Goal: Task Accomplishment & Management: Manage account settings

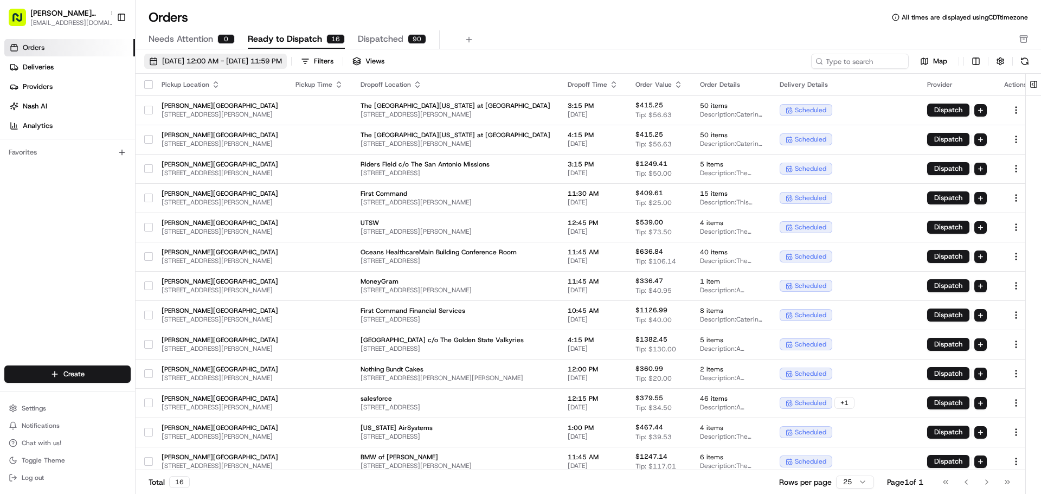
click at [287, 55] on button "[DATE] 12:00 AM - [DATE] 11:59 PM" at bounding box center [215, 61] width 143 height 15
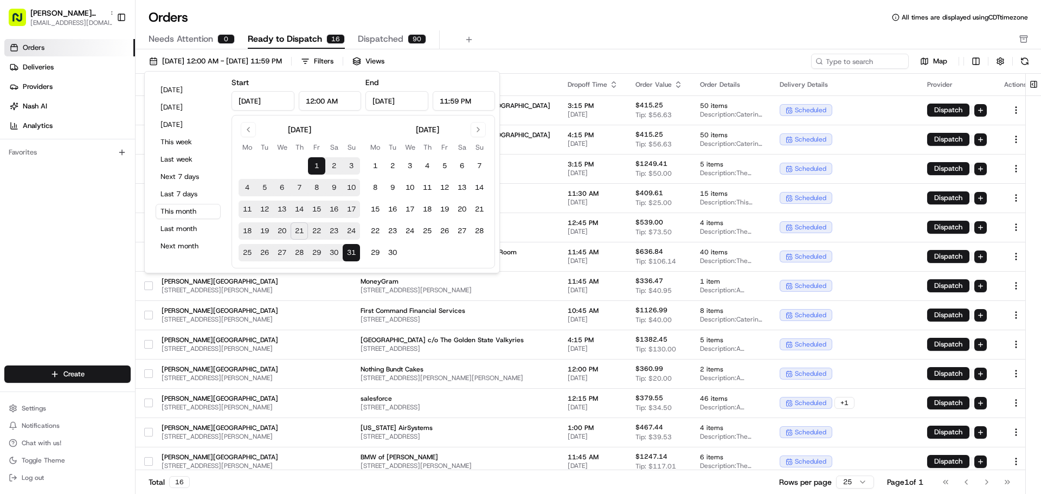
click at [313, 229] on button "22" at bounding box center [316, 230] width 17 height 17
type input "[DATE]"
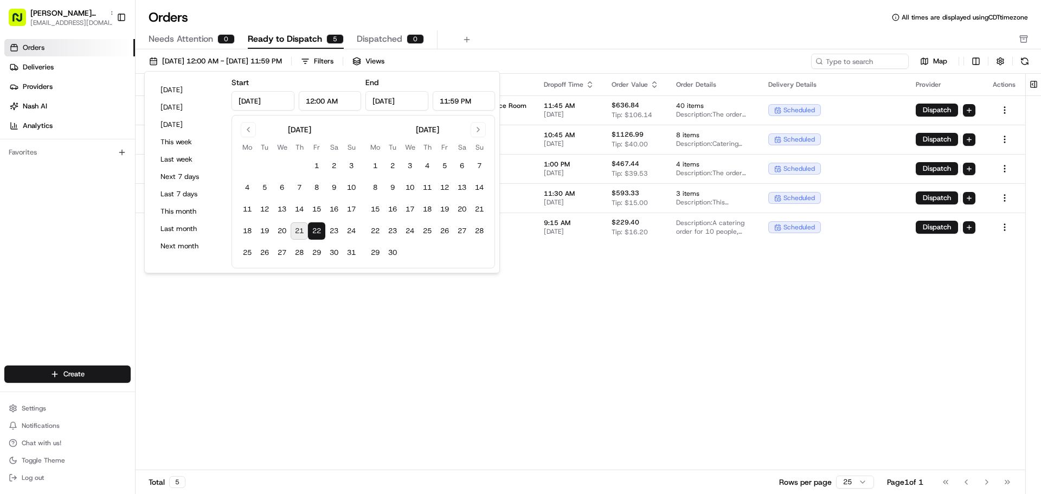
click at [331, 348] on div "Pickup Location Pickup Time Dropoff Location Dropoff Time Order Value Order Det…" at bounding box center [581, 272] width 890 height 396
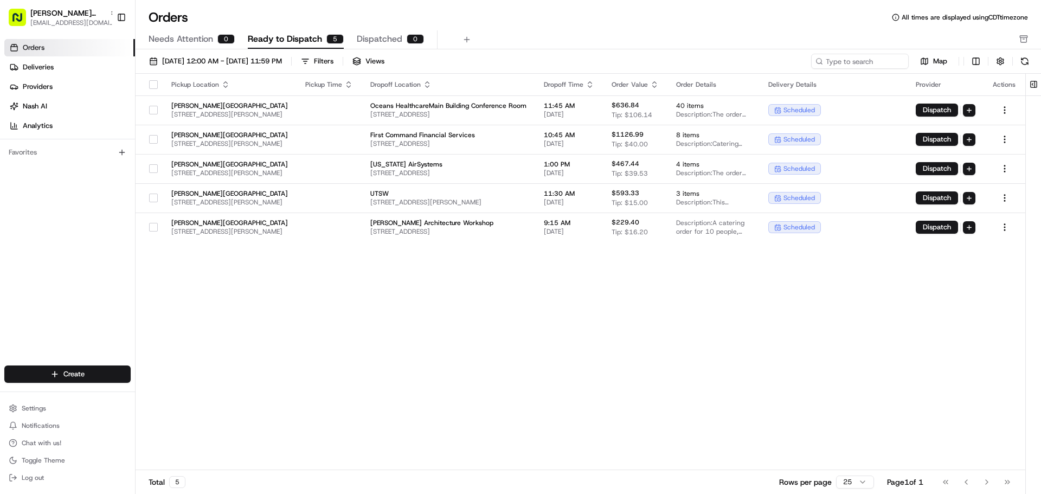
click at [152, 86] on button "button" at bounding box center [153, 84] width 9 height 9
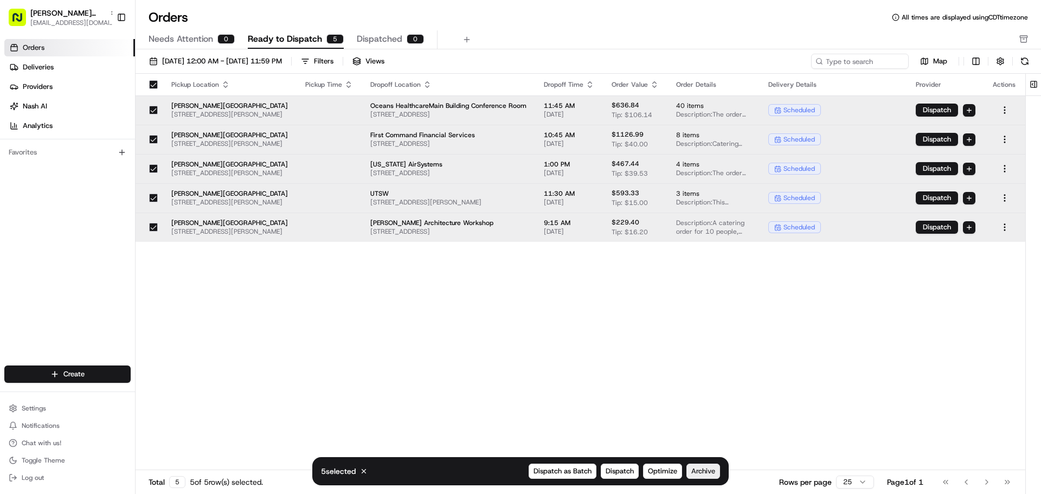
click at [698, 448] on span "Archive" at bounding box center [703, 471] width 24 height 10
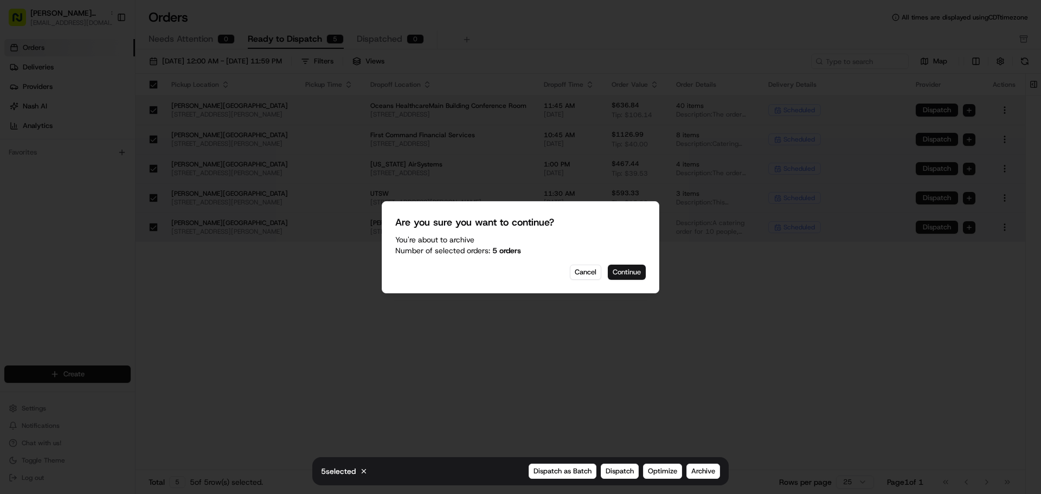
click at [608, 269] on button "Continue" at bounding box center [627, 272] width 38 height 15
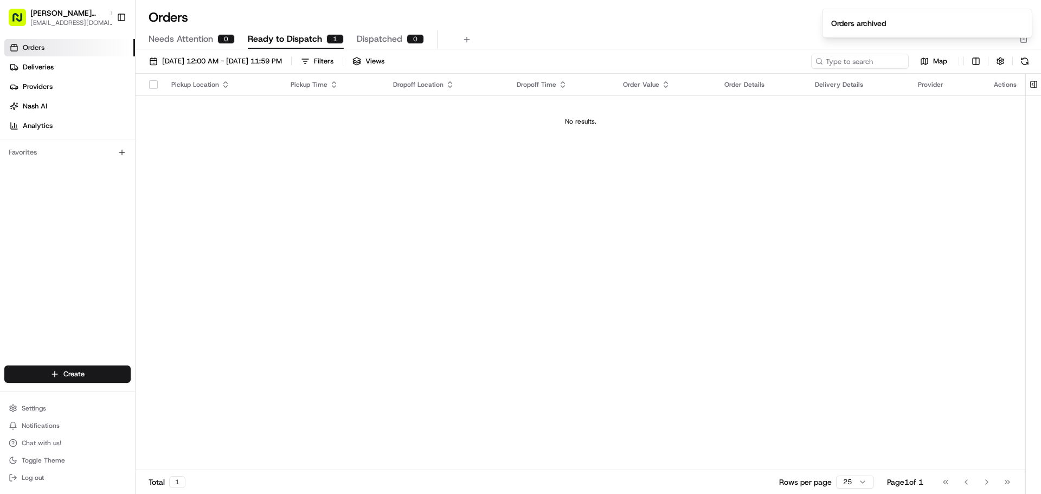
click at [311, 40] on span "Ready to Dispatch" at bounding box center [285, 39] width 74 height 13
click at [282, 59] on span "[DATE] 12:00 AM - [DATE] 11:59 PM" at bounding box center [222, 61] width 120 height 10
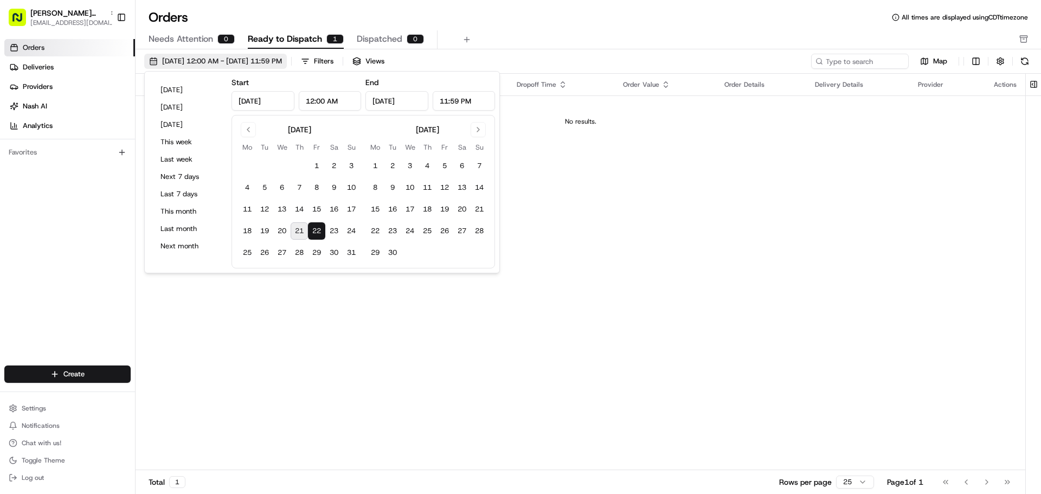
click at [282, 59] on span "[DATE] 12:00 AM - [DATE] 11:59 PM" at bounding box center [222, 61] width 120 height 10
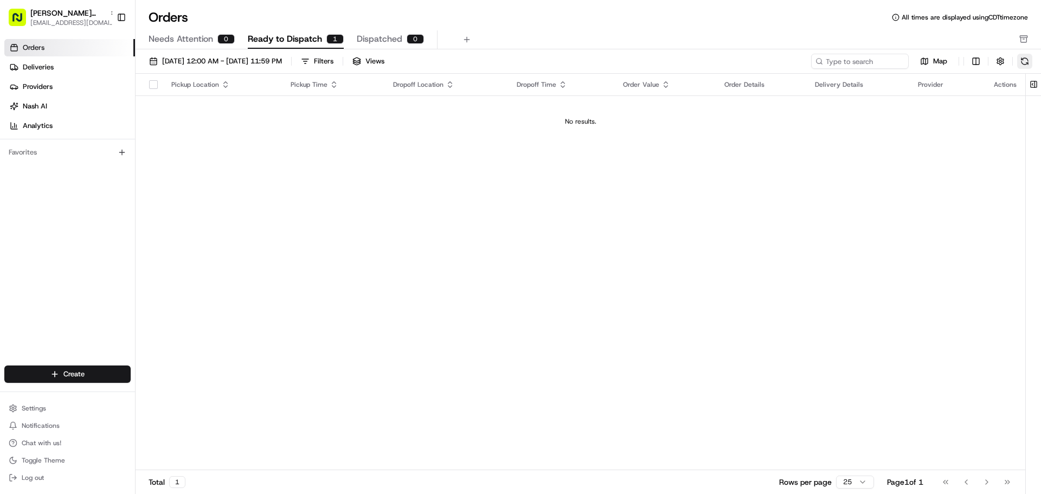
click at [945, 60] on button at bounding box center [1024, 61] width 15 height 15
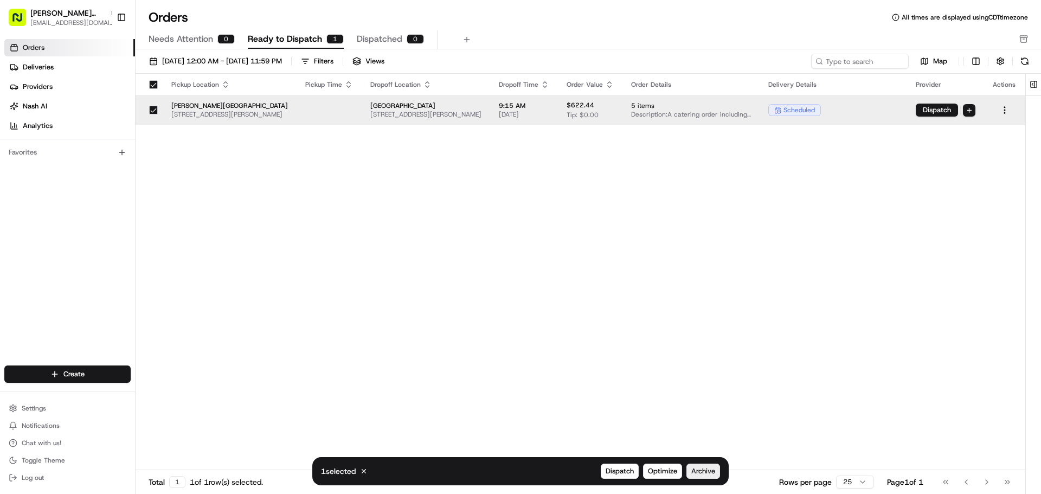
click at [712, 448] on span "Archive" at bounding box center [703, 471] width 24 height 10
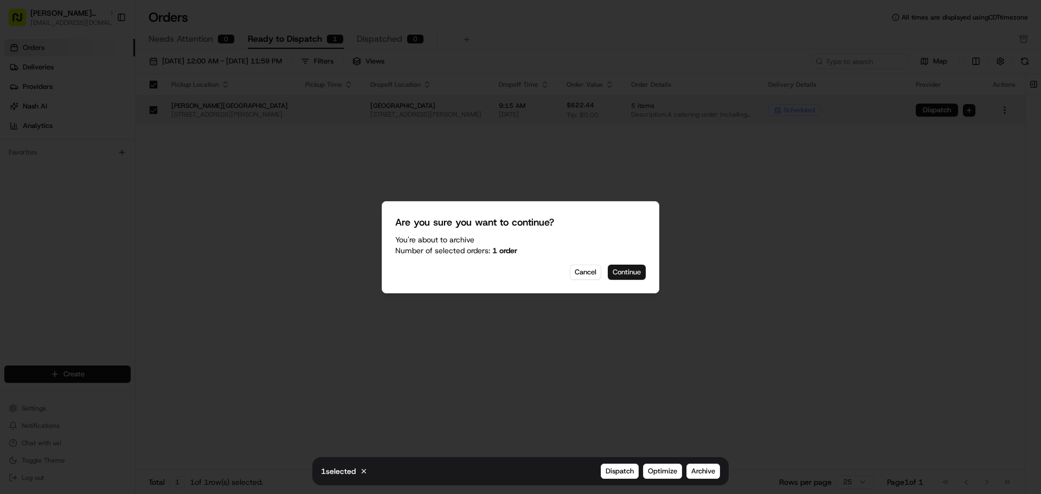
click at [636, 269] on button "Continue" at bounding box center [627, 272] width 38 height 15
